Goal: Task Accomplishment & Management: Use online tool/utility

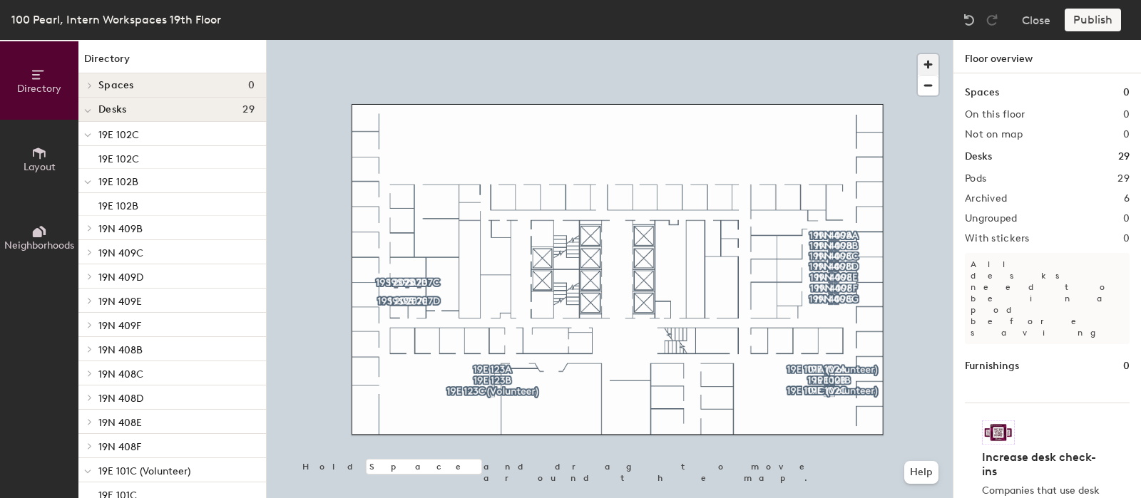
click at [932, 67] on span "button" at bounding box center [927, 64] width 21 height 21
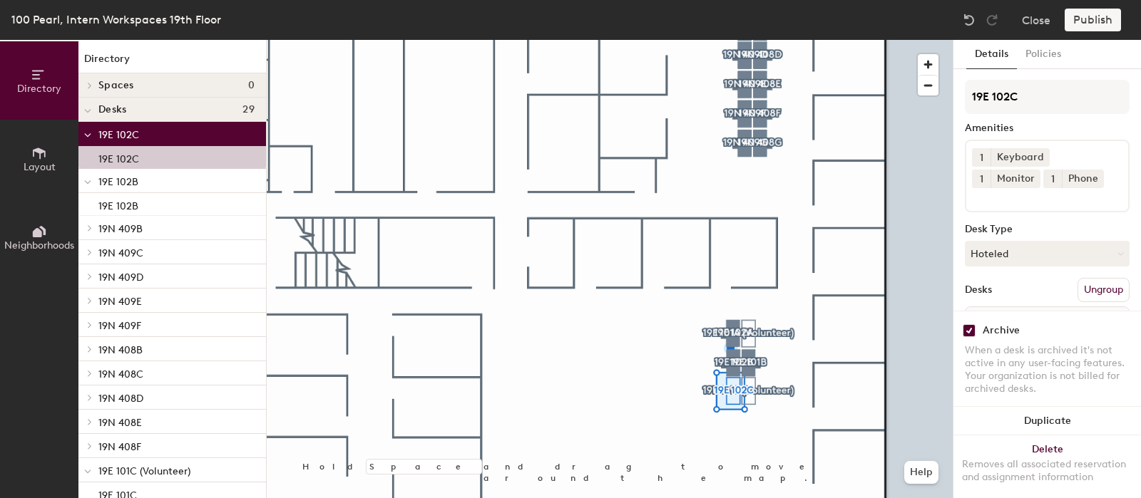
click at [970, 334] on input "checkbox" at bounding box center [968, 330] width 13 height 13
checkbox input "false"
click at [1030, 224] on div "Desk Type" at bounding box center [1047, 229] width 165 height 11
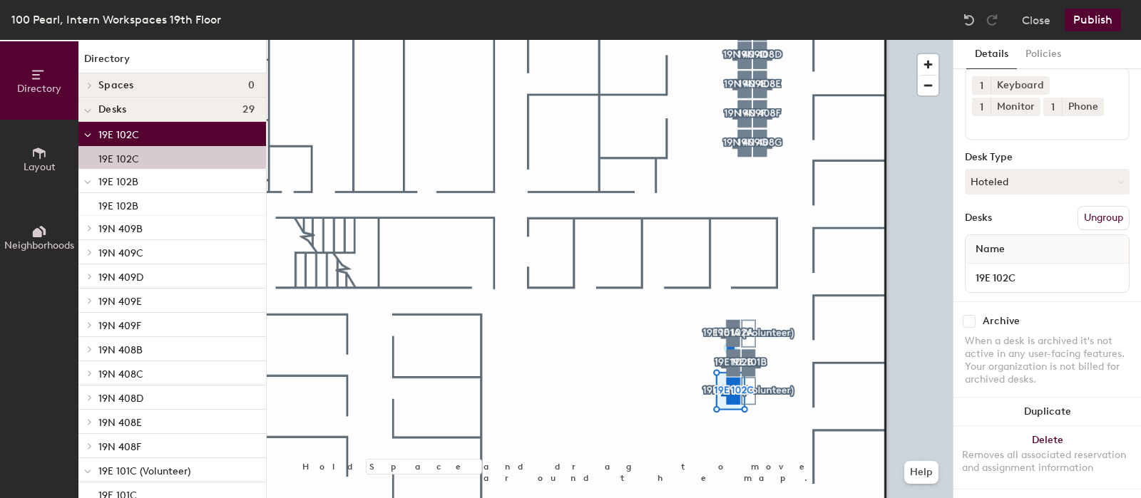
click at [1086, 15] on button "Publish" at bounding box center [1092, 20] width 56 height 23
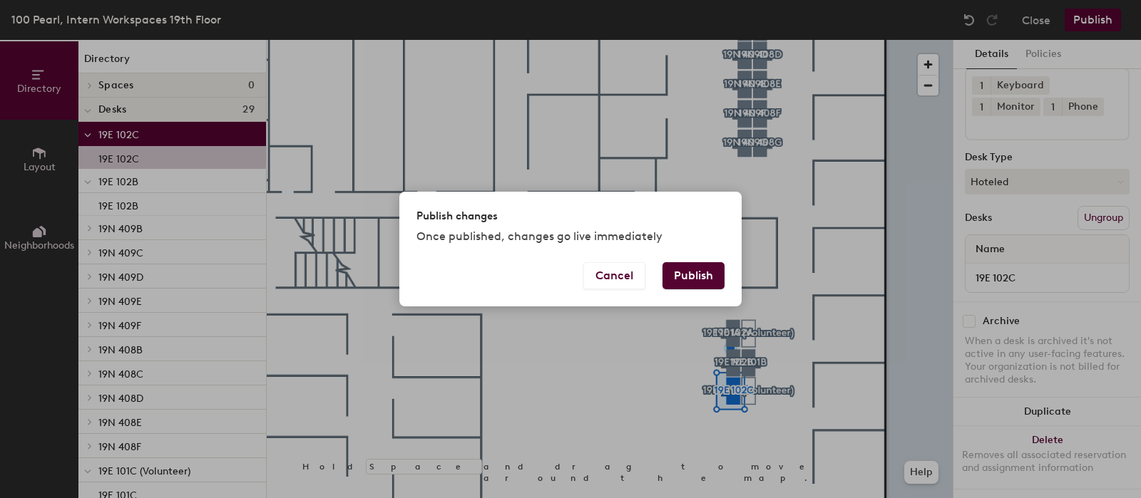
click at [711, 272] on button "Publish" at bounding box center [693, 275] width 62 height 27
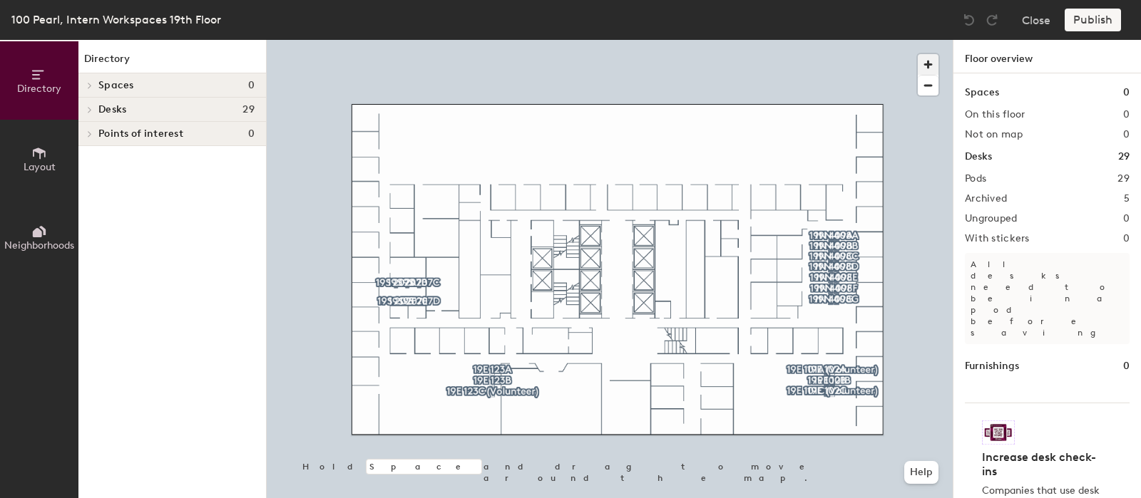
click at [932, 63] on span "button" at bounding box center [927, 64] width 21 height 21
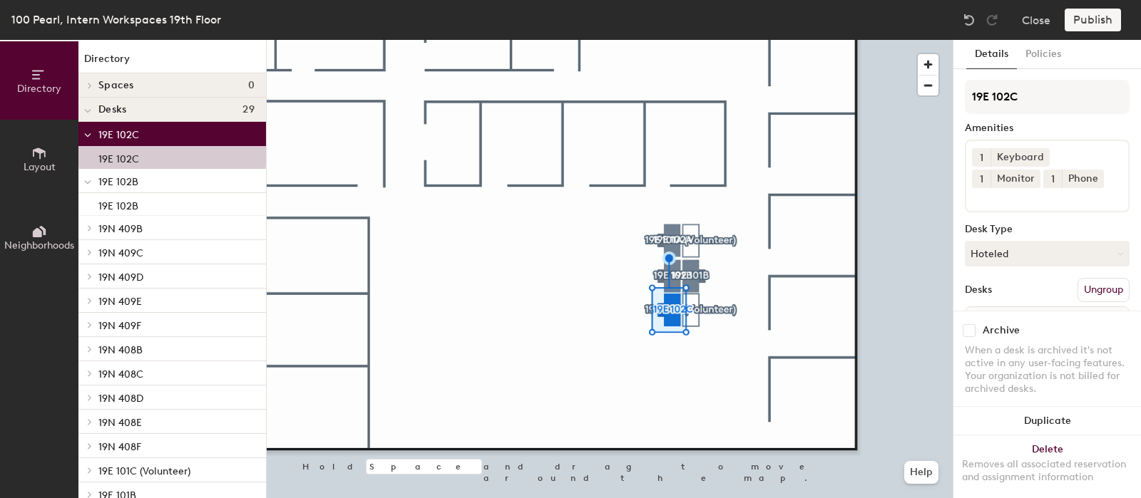
click at [1090, 20] on div "Publish" at bounding box center [1096, 20] width 65 height 23
click at [1048, 53] on button "Policies" at bounding box center [1043, 54] width 53 height 29
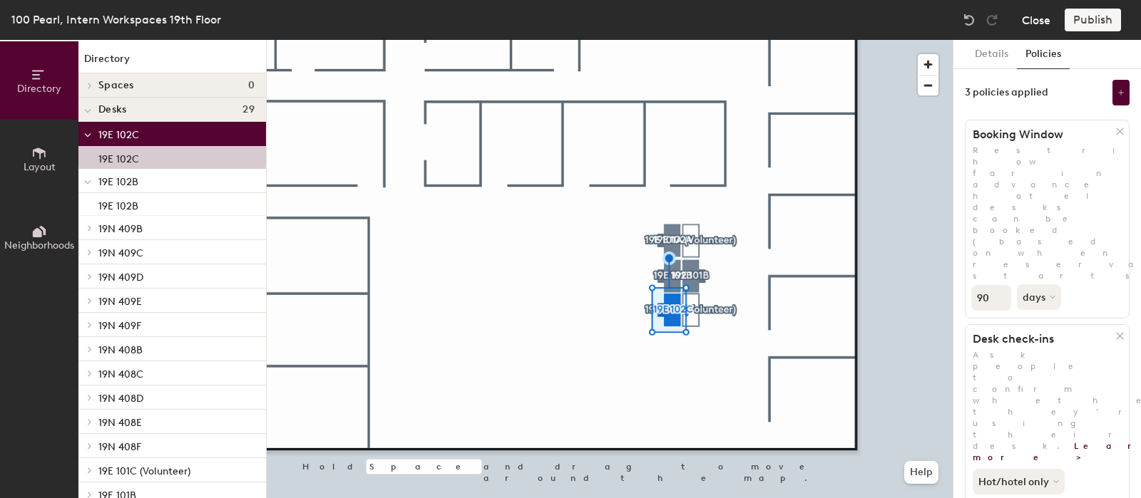
click at [1034, 13] on button "Close" at bounding box center [1036, 20] width 29 height 23
